Goal: Task Accomplishment & Management: Use online tool/utility

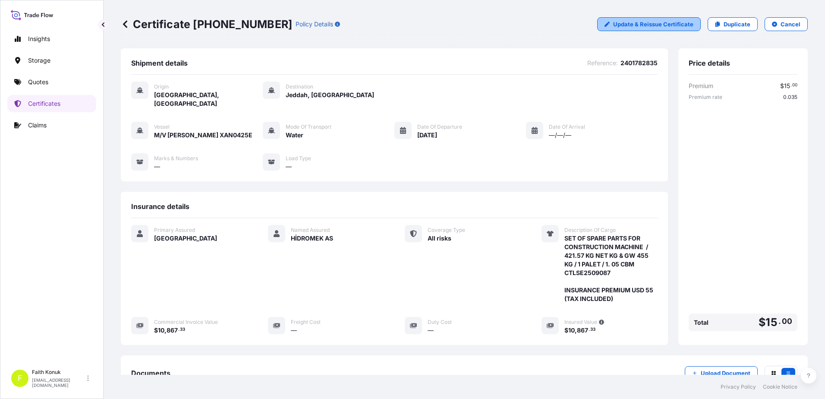
click at [643, 22] on p "Update & Reissue Certificate" at bounding box center [653, 24] width 80 height 9
select select "Water"
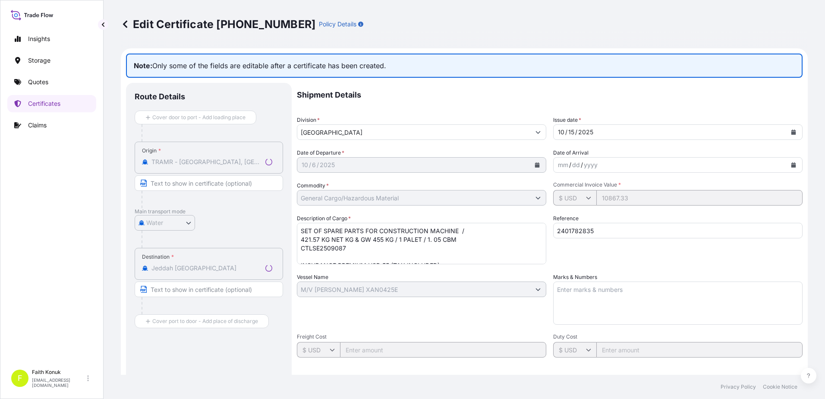
select select "31600"
drag, startPoint x: 550, startPoint y: 184, endPoint x: 619, endPoint y: 187, distance: 68.6
click at [619, 187] on span "Commercial Invoice Value *" at bounding box center [677, 184] width 249 height 7
copy span "Commercial Invoice Value *"
click at [127, 25] on icon at bounding box center [125, 24] width 9 height 9
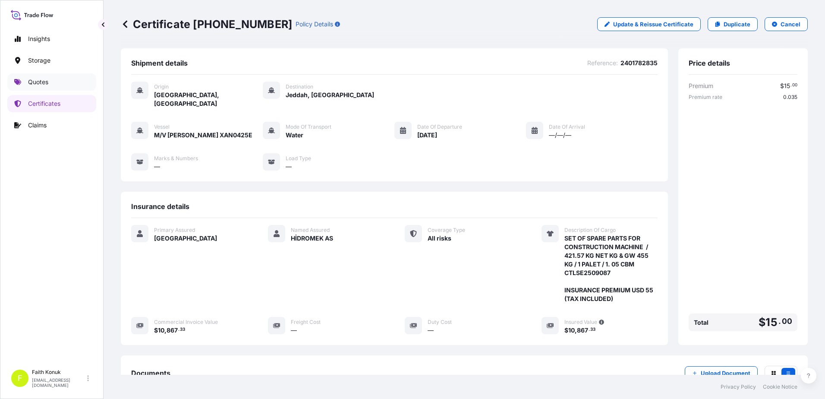
click at [45, 82] on p "Quotes" at bounding box center [38, 82] width 20 height 9
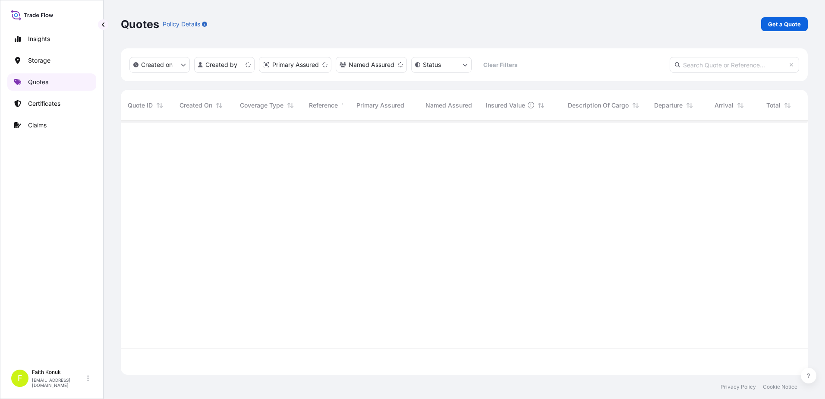
scroll to position [252, 680]
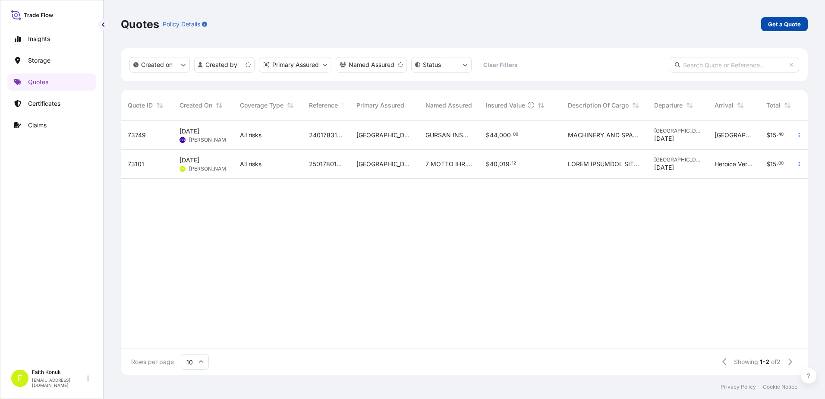
click at [786, 22] on p "Get a Quote" at bounding box center [784, 24] width 33 height 9
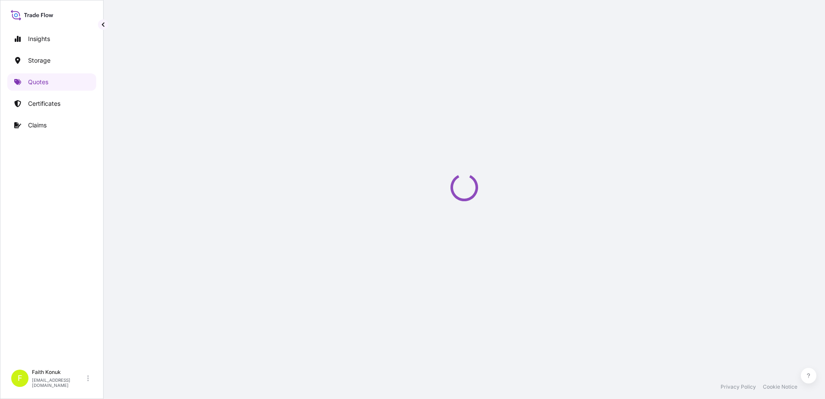
scroll to position [14, 0]
select select "Water"
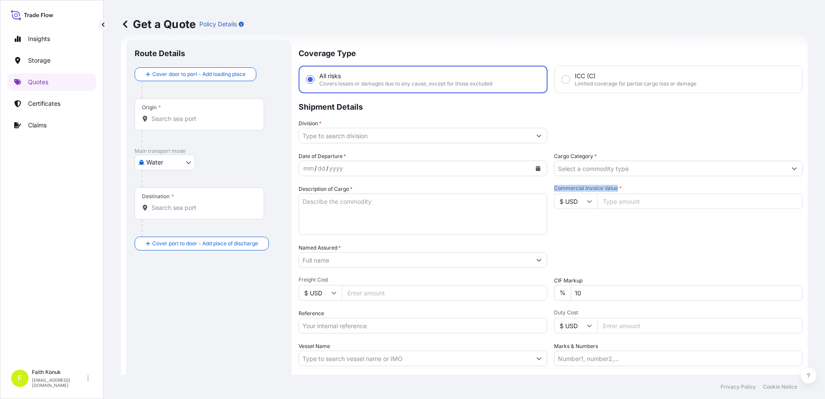
drag, startPoint x: 557, startPoint y: 187, endPoint x: 613, endPoint y: 187, distance: 55.6
click at [613, 187] on div "Date of Departure * mm / dd / yyyy Cargo Category * Description of Cargo * Comm…" at bounding box center [550, 259] width 504 height 214
copy span "Commercial Invoice Value"
drag, startPoint x: 551, startPoint y: 280, endPoint x: 578, endPoint y: 280, distance: 26.7
click at [578, 280] on label "CIF Markup" at bounding box center [568, 280] width 28 height 9
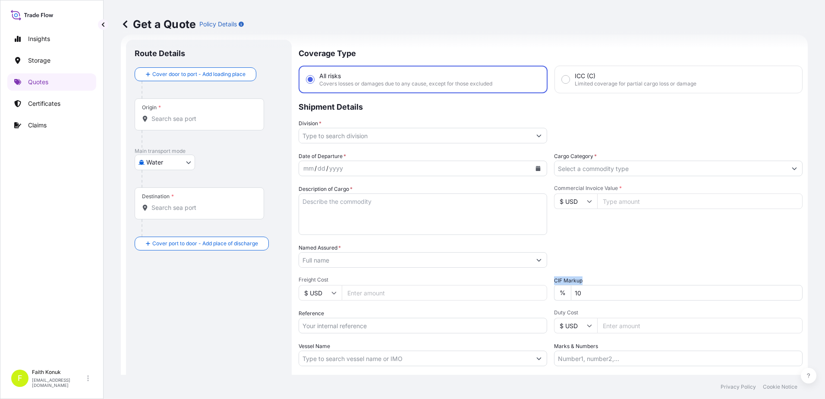
copy label "CIF Markup"
click at [45, 79] on p "Quotes" at bounding box center [38, 82] width 20 height 9
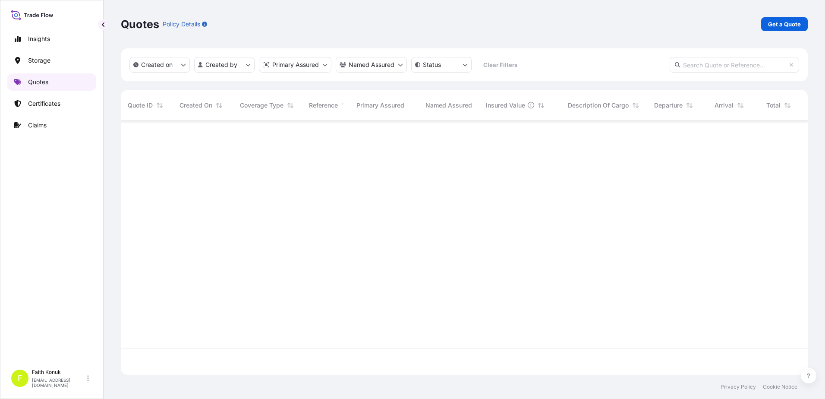
scroll to position [252, 680]
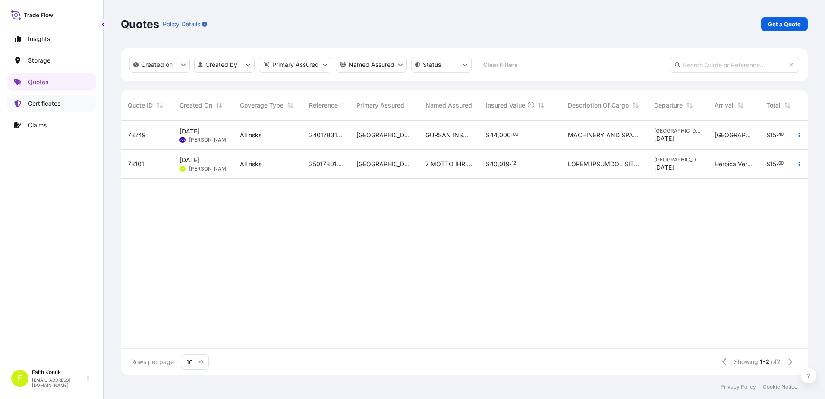
click at [49, 106] on p "Certificates" at bounding box center [44, 103] width 32 height 9
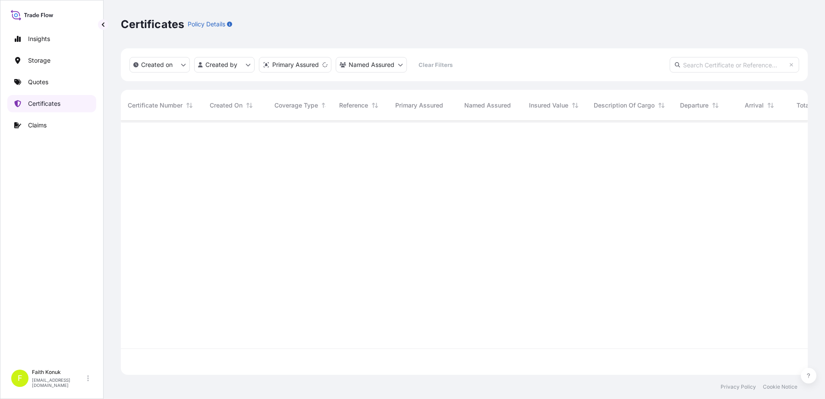
scroll to position [252, 680]
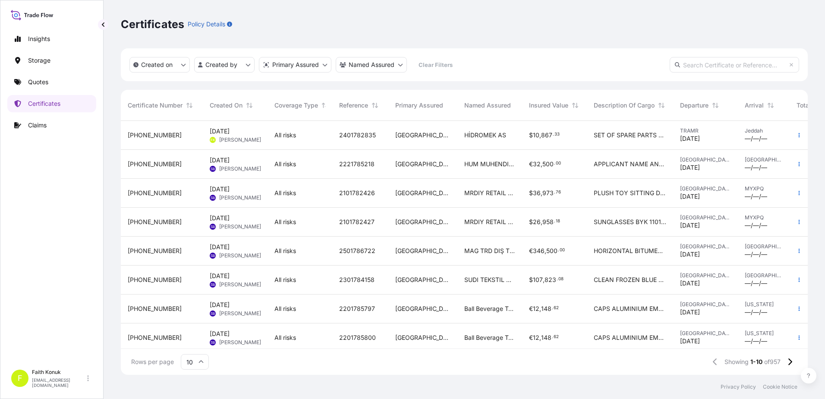
click at [311, 133] on div "All risks" at bounding box center [299, 135] width 51 height 9
